Goal: Information Seeking & Learning: Learn about a topic

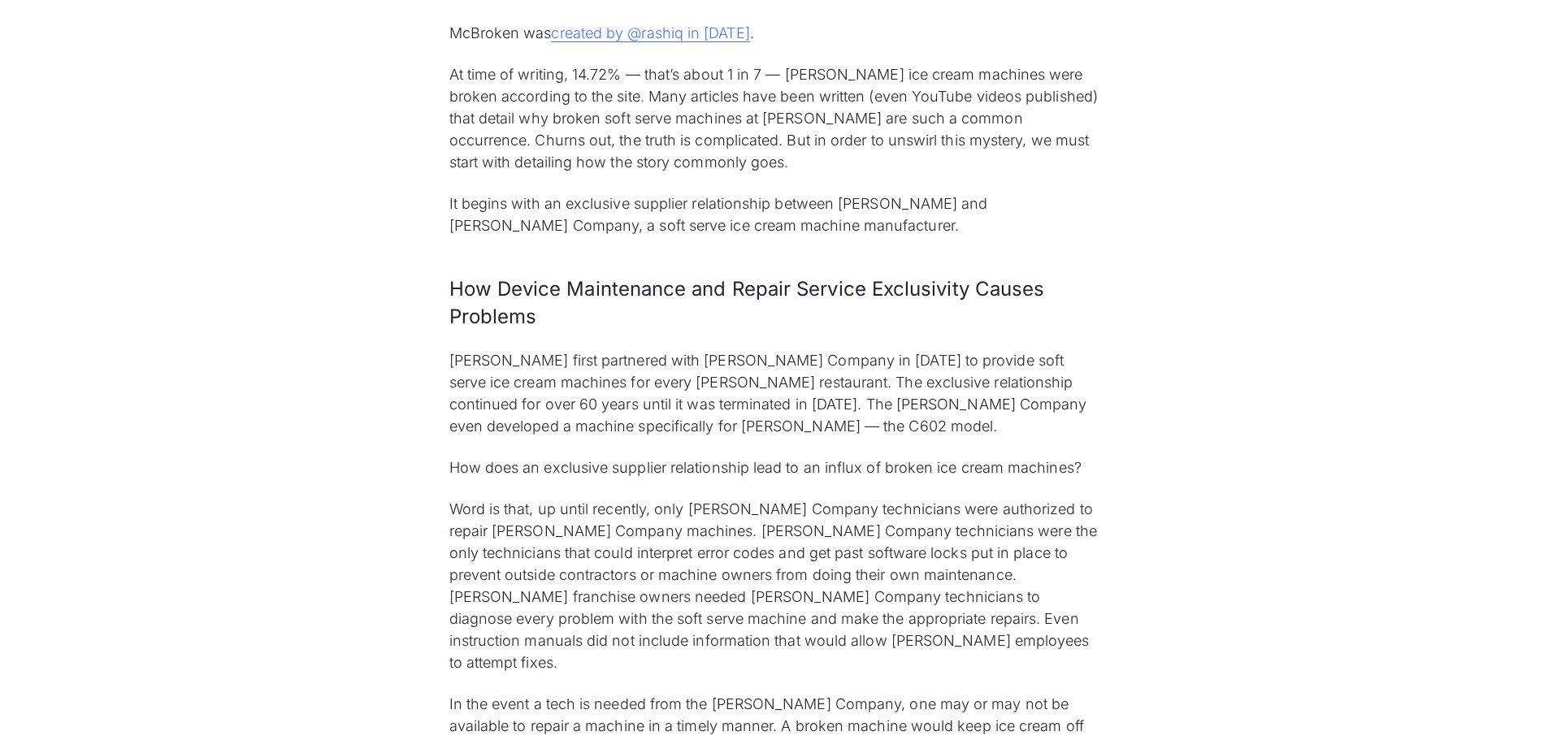
scroll to position [1950, 0]
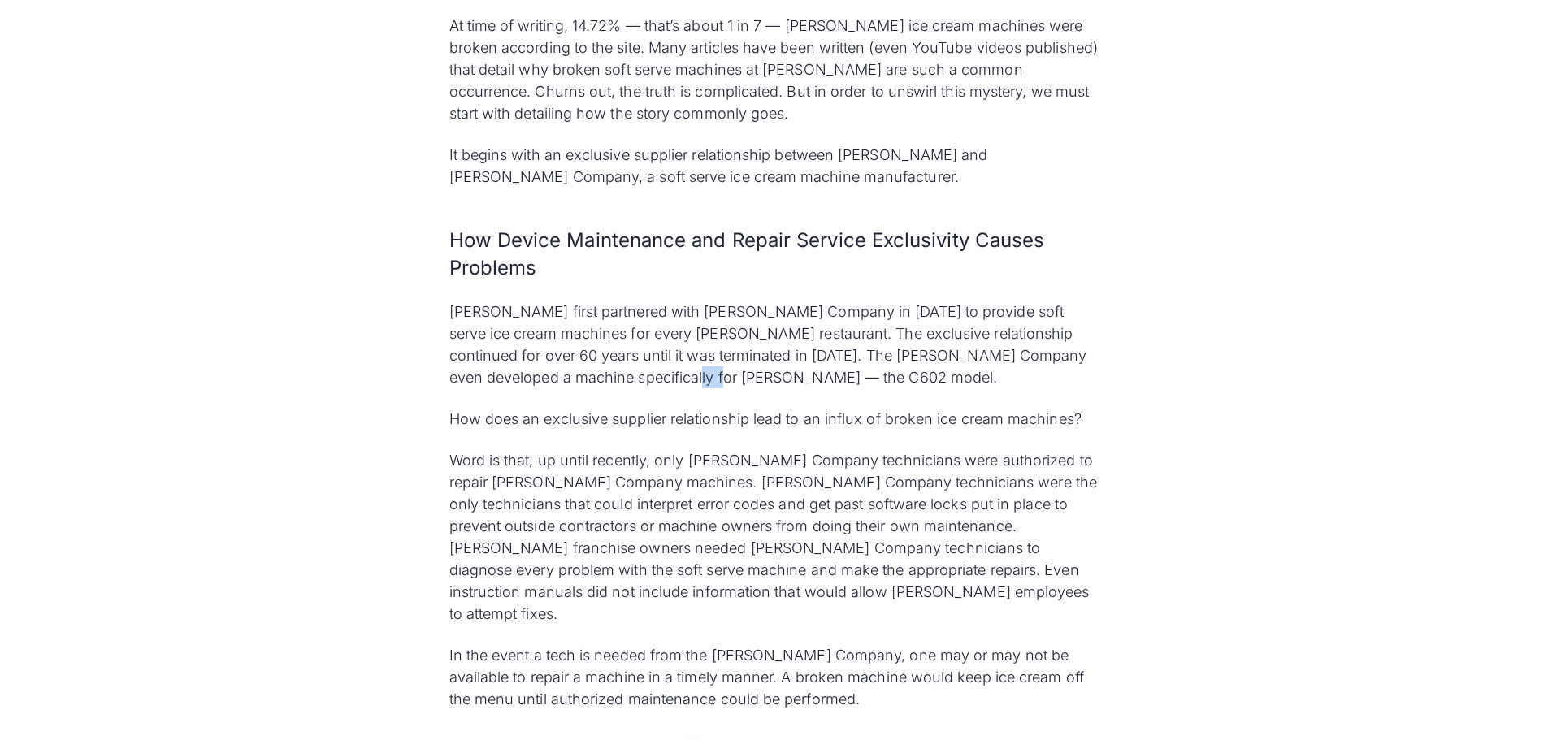
drag, startPoint x: 682, startPoint y: 350, endPoint x: 719, endPoint y: 351, distance: 37.4
click at [719, 351] on p "[PERSON_NAME] first partnered with [PERSON_NAME] Company in [DATE] to provide s…" at bounding box center [774, 345] width 650 height 88
click at [653, 449] on p "Word is that, up until recently, only [PERSON_NAME] Company technicians were au…" at bounding box center [774, 537] width 650 height 176
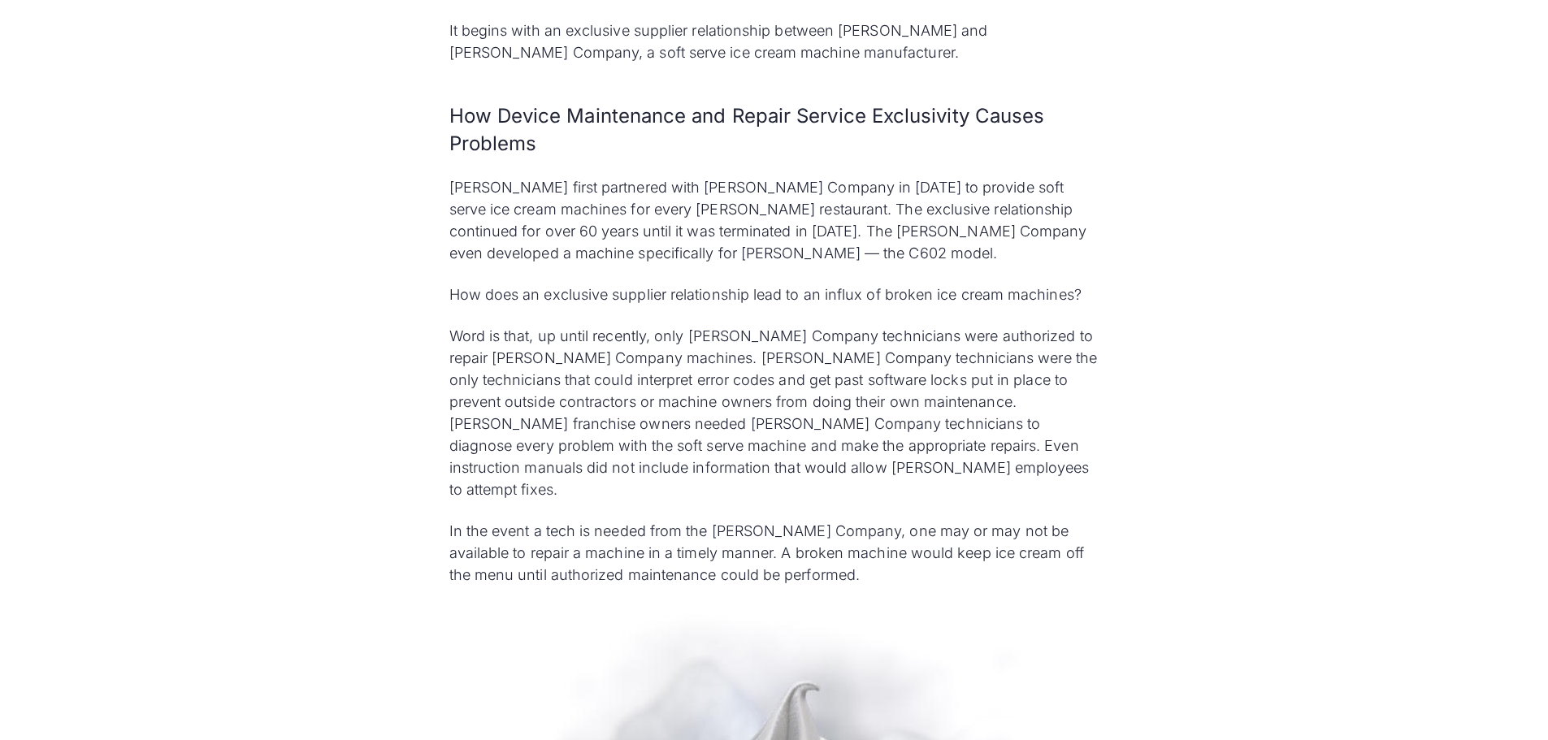
scroll to position [2113, 0]
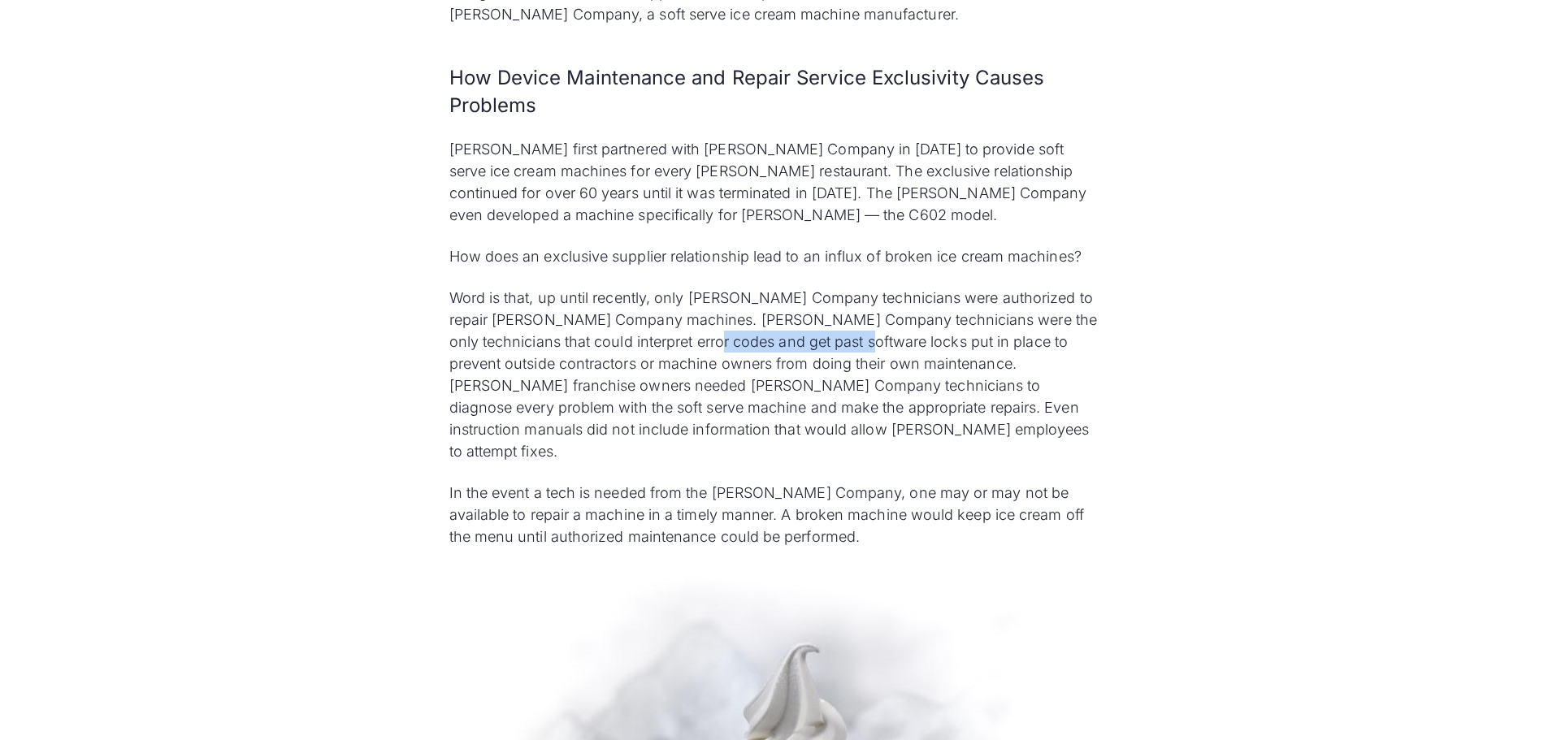
drag, startPoint x: 692, startPoint y: 319, endPoint x: 834, endPoint y: 316, distance: 141.4
click at [834, 316] on p "Word is that, up until recently, only [PERSON_NAME] Company technicians were au…" at bounding box center [774, 375] width 650 height 176
click at [824, 341] on p "Word is that, up until recently, only [PERSON_NAME] Company technicians were au…" at bounding box center [774, 375] width 650 height 176
drag, startPoint x: 737, startPoint y: 298, endPoint x: 760, endPoint y: 301, distance: 23.0
click at [760, 301] on p "Word is that, up until recently, only [PERSON_NAME] Company technicians were au…" at bounding box center [774, 375] width 650 height 176
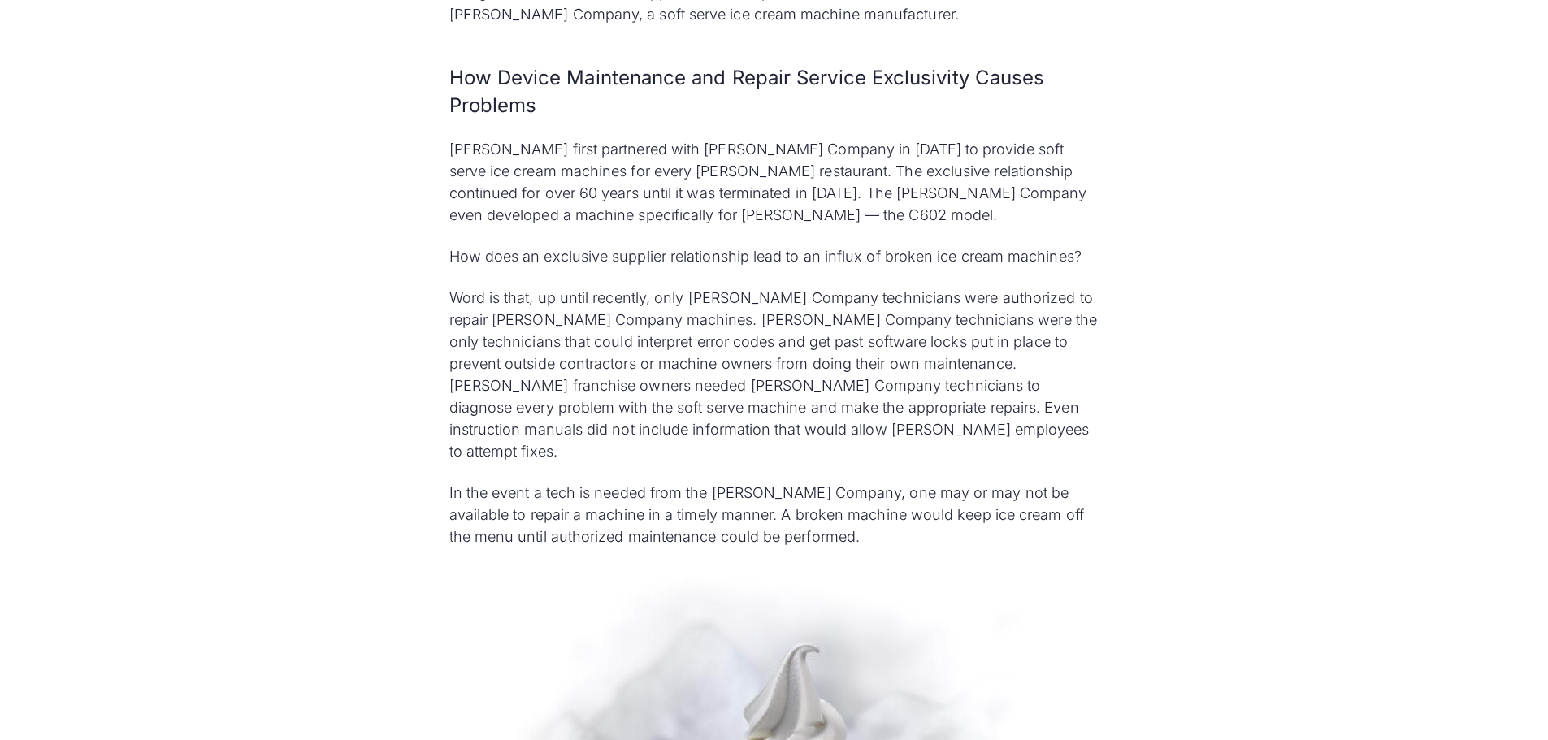
click at [775, 333] on p "Word is that, up until recently, only [PERSON_NAME] Company technicians were au…" at bounding box center [774, 375] width 650 height 176
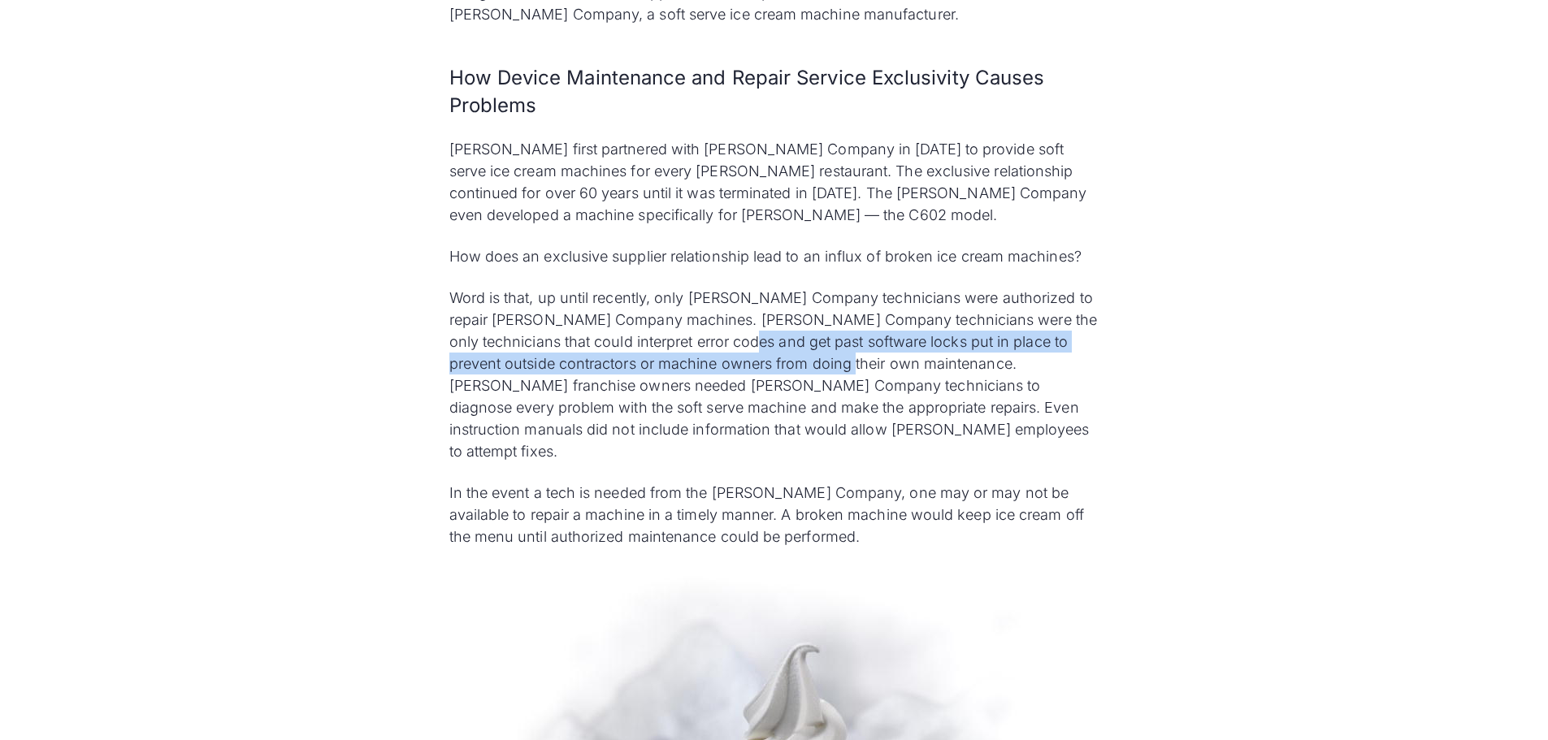
drag, startPoint x: 800, startPoint y: 344, endPoint x: 715, endPoint y: 328, distance: 86.7
click at [715, 328] on p "Word is that, up until recently, only [PERSON_NAME] Company technicians were au…" at bounding box center [774, 375] width 650 height 176
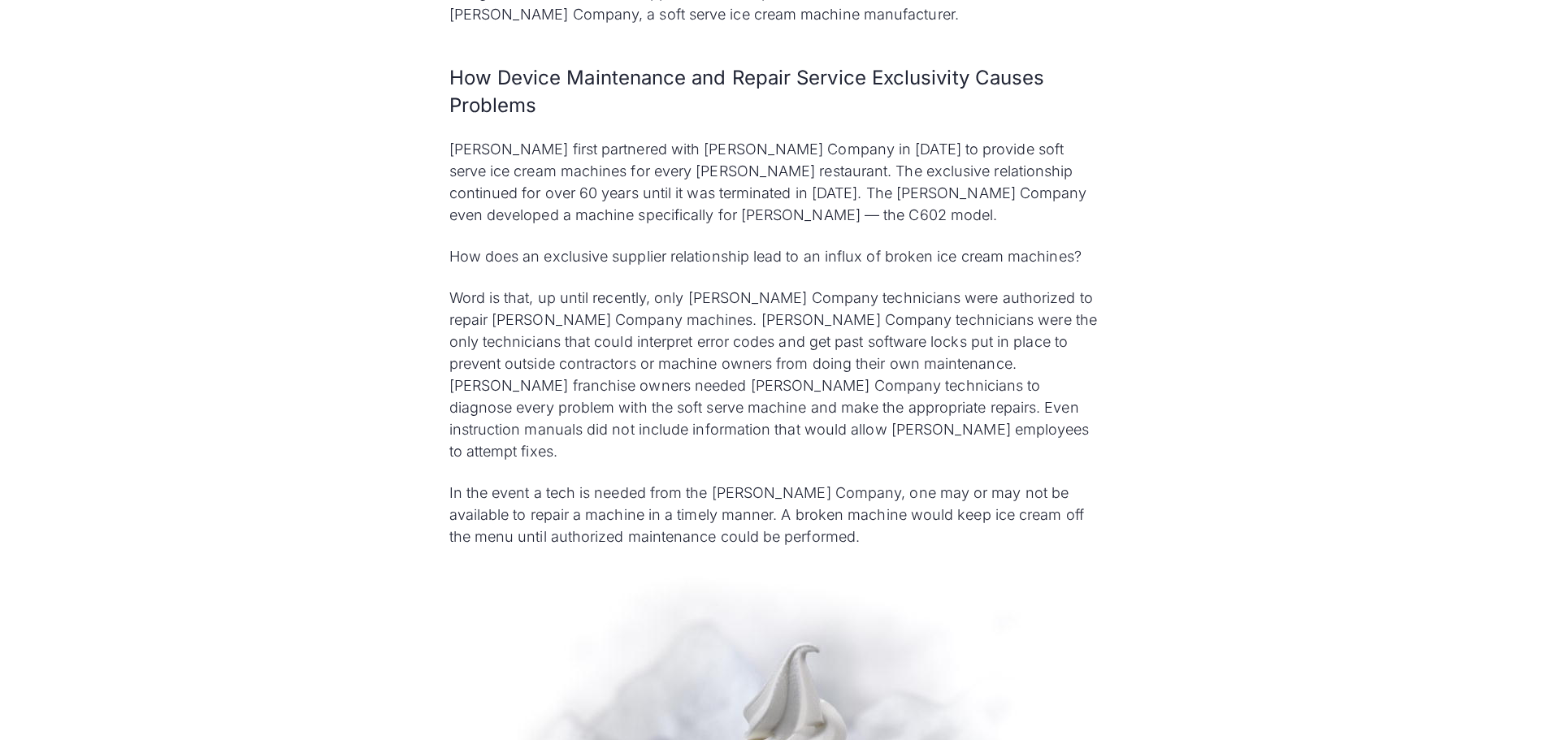
click at [732, 397] on p "Word is that, up until recently, only [PERSON_NAME] Company technicians were au…" at bounding box center [774, 375] width 650 height 176
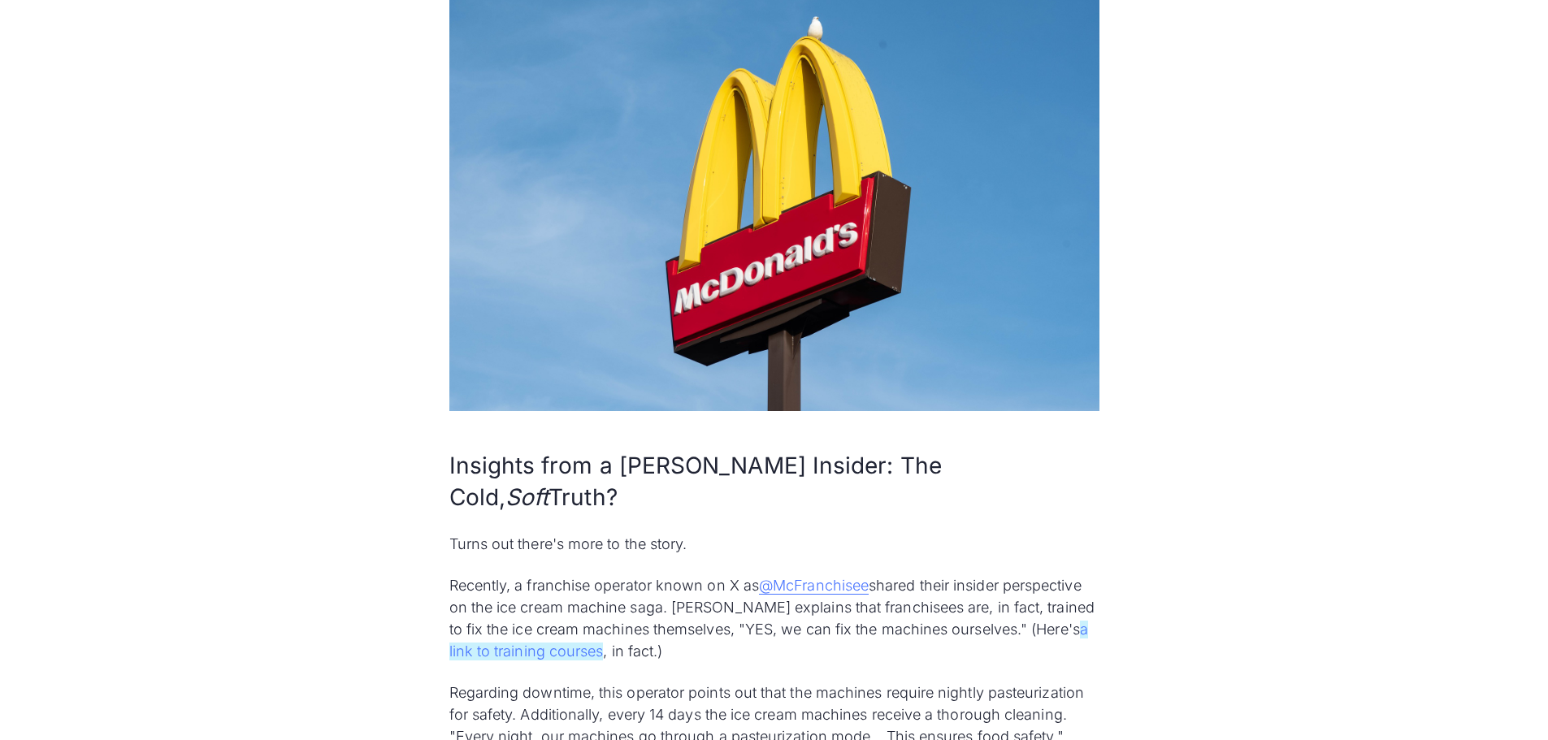
scroll to position [4713, 0]
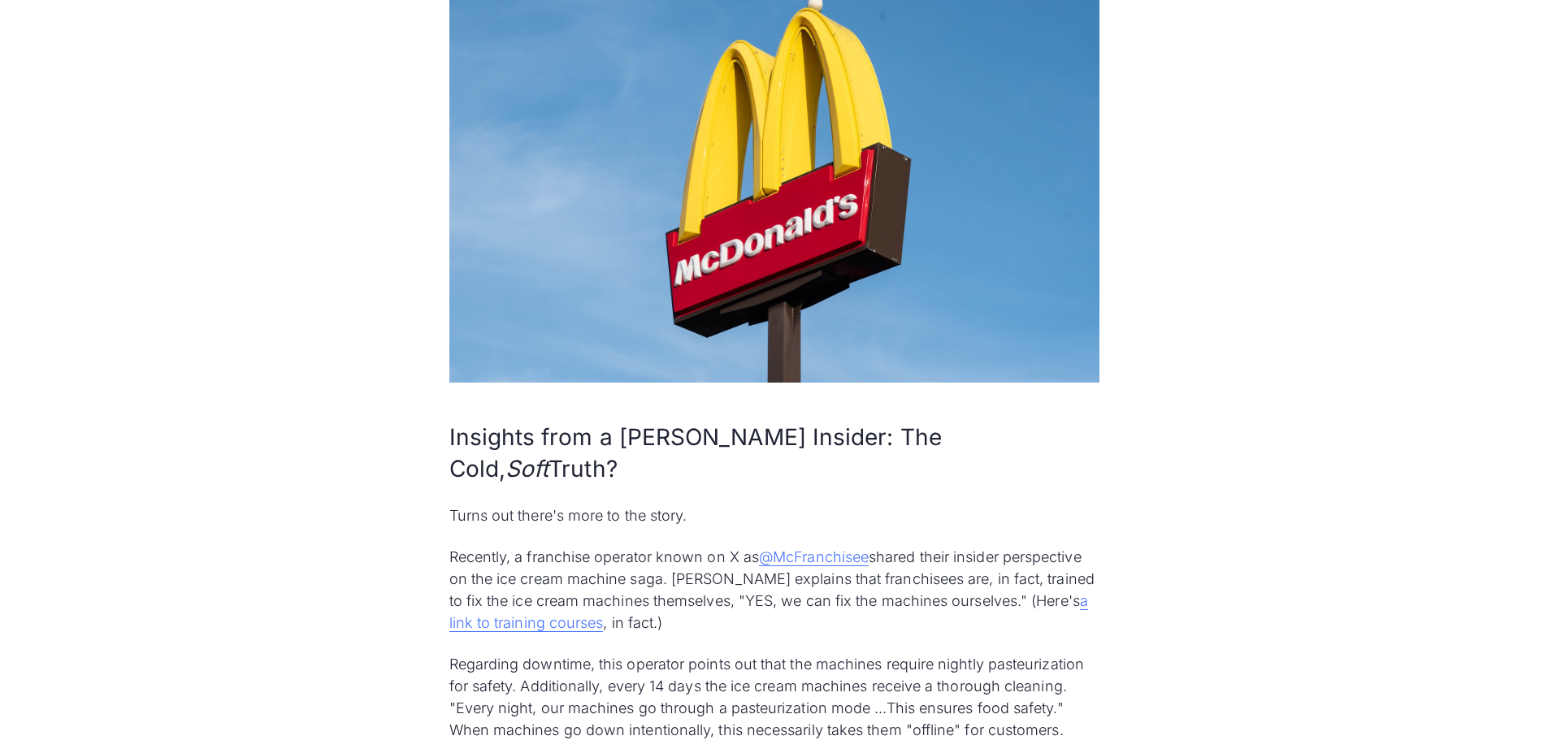
click at [747, 653] on p "Regarding downtime, this operator points out that the machines require nightly …" at bounding box center [774, 697] width 650 height 88
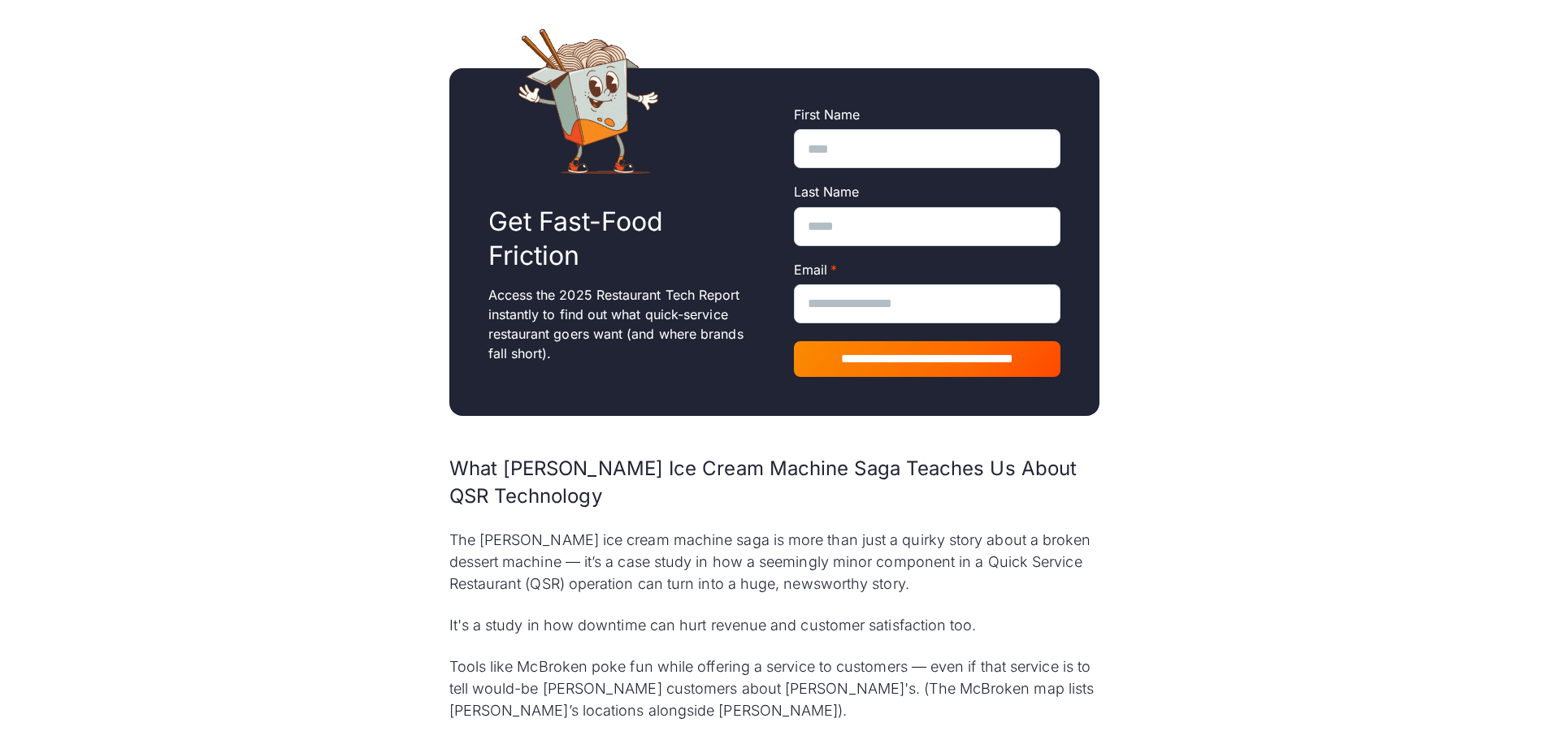
scroll to position [6907, 0]
